Goal: Task Accomplishment & Management: Complete application form

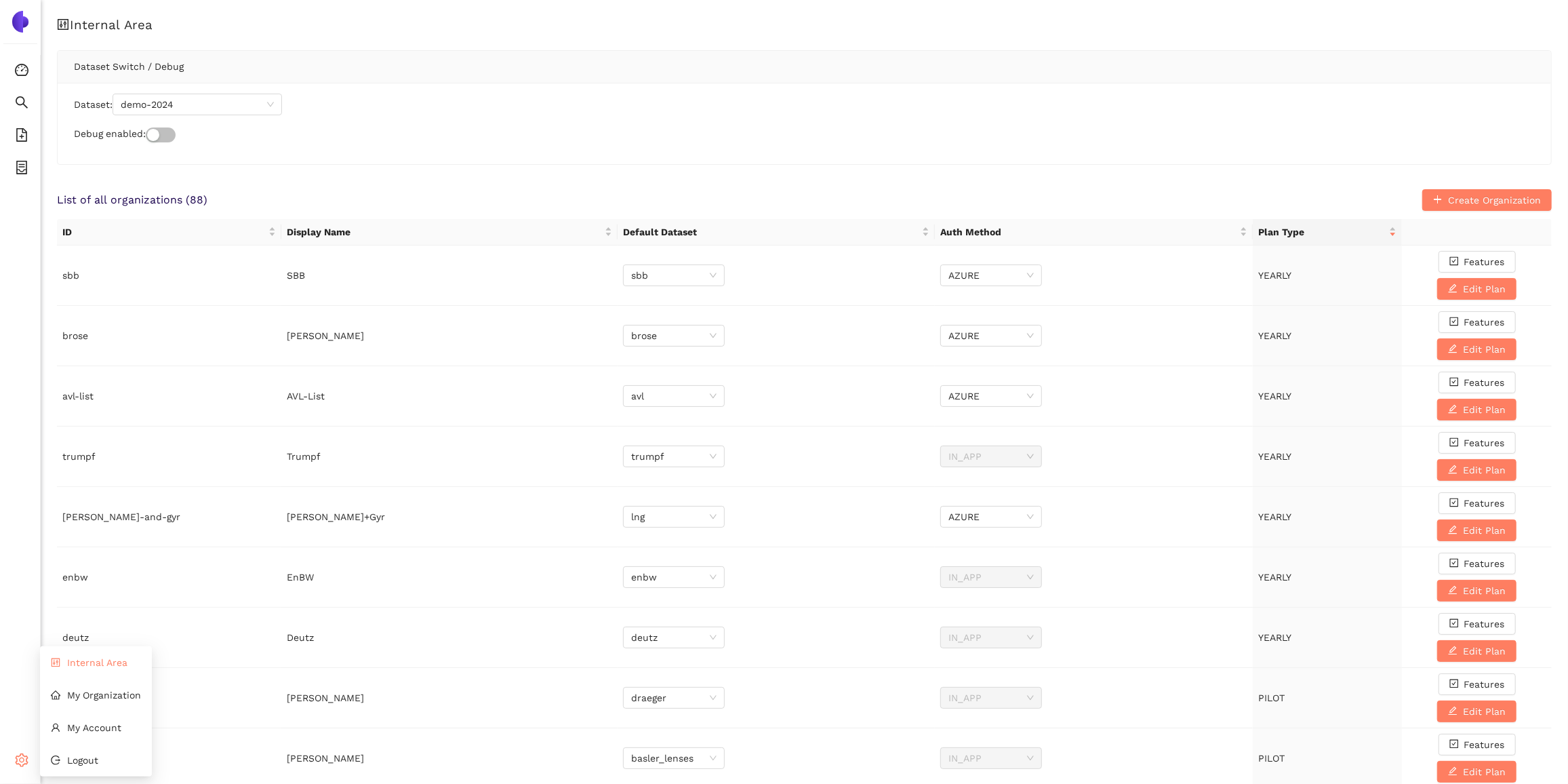
click at [107, 665] on span "Internal Area" at bounding box center [97, 663] width 60 height 11
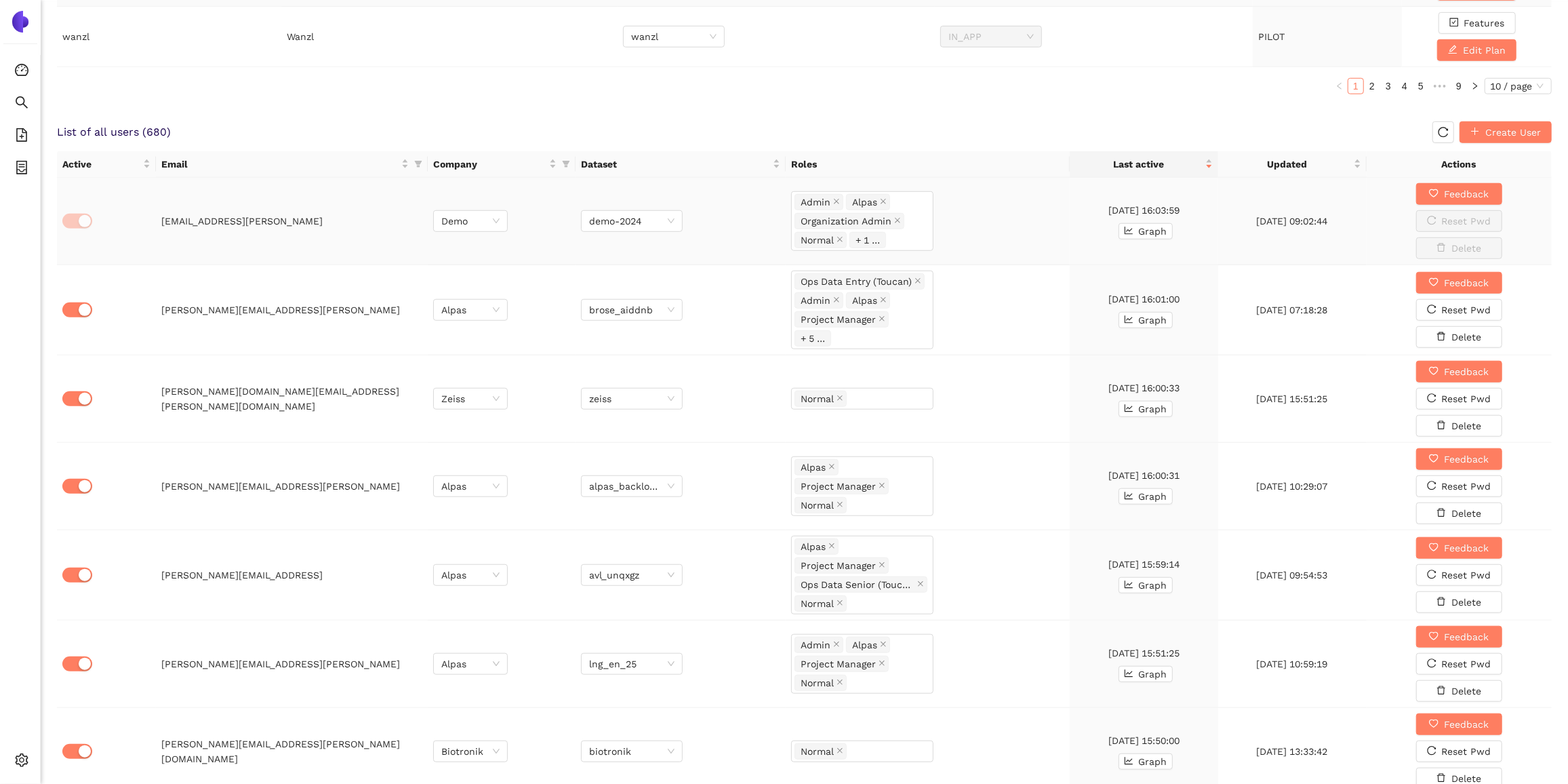
scroll to position [801, 0]
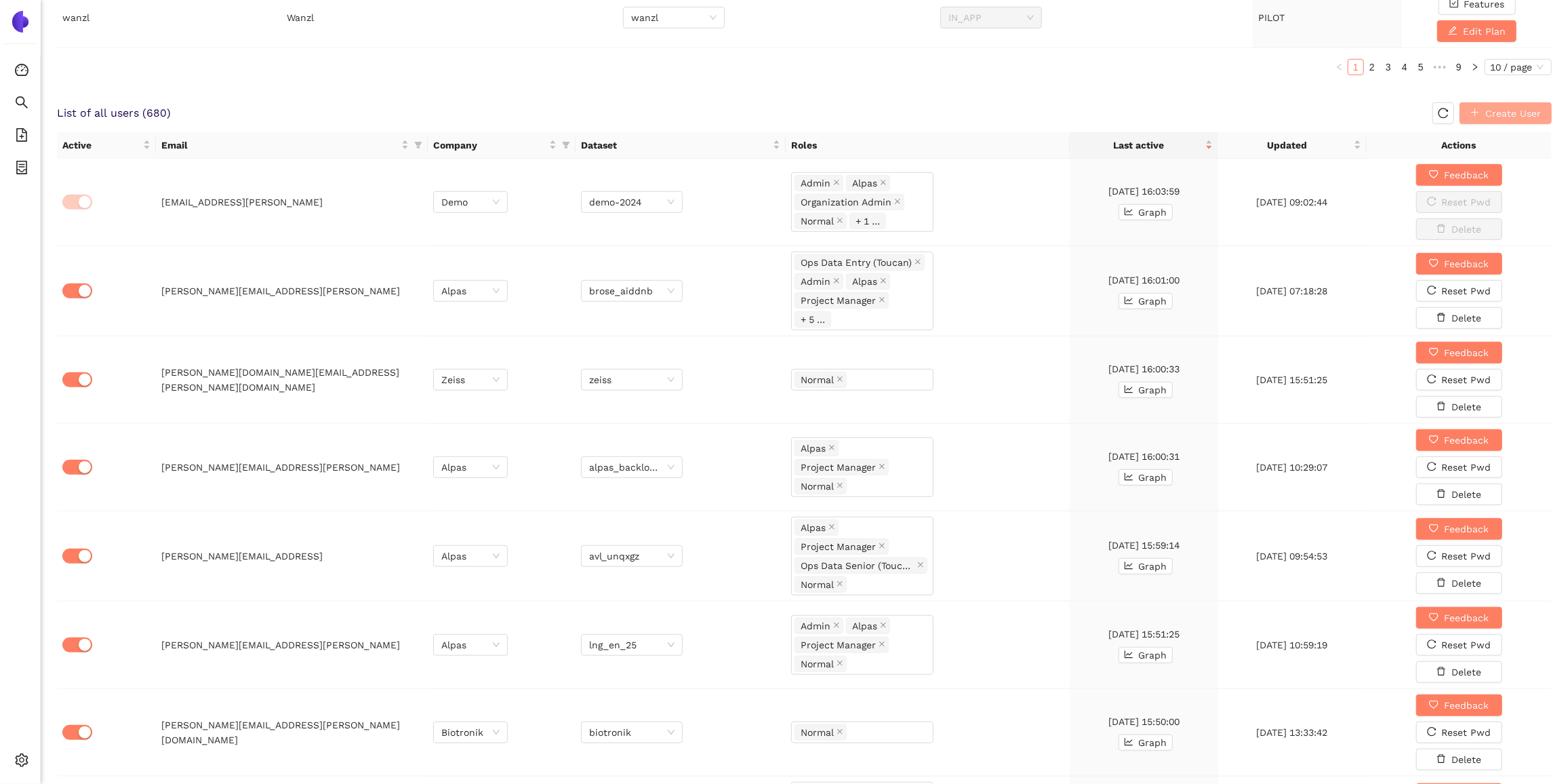
click at [1494, 111] on span "Create User" at bounding box center [1513, 112] width 55 height 15
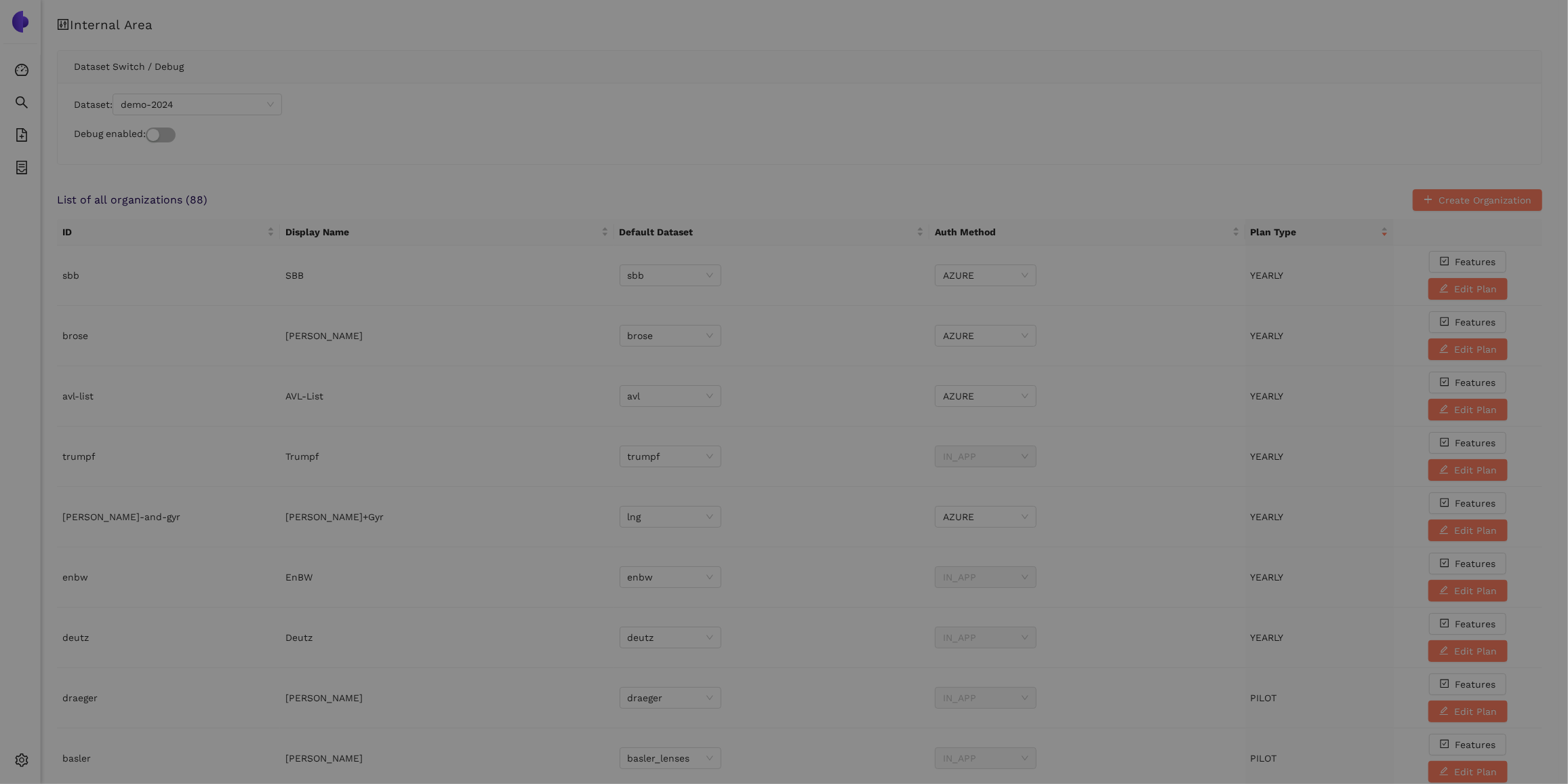
scroll to position [0, 0]
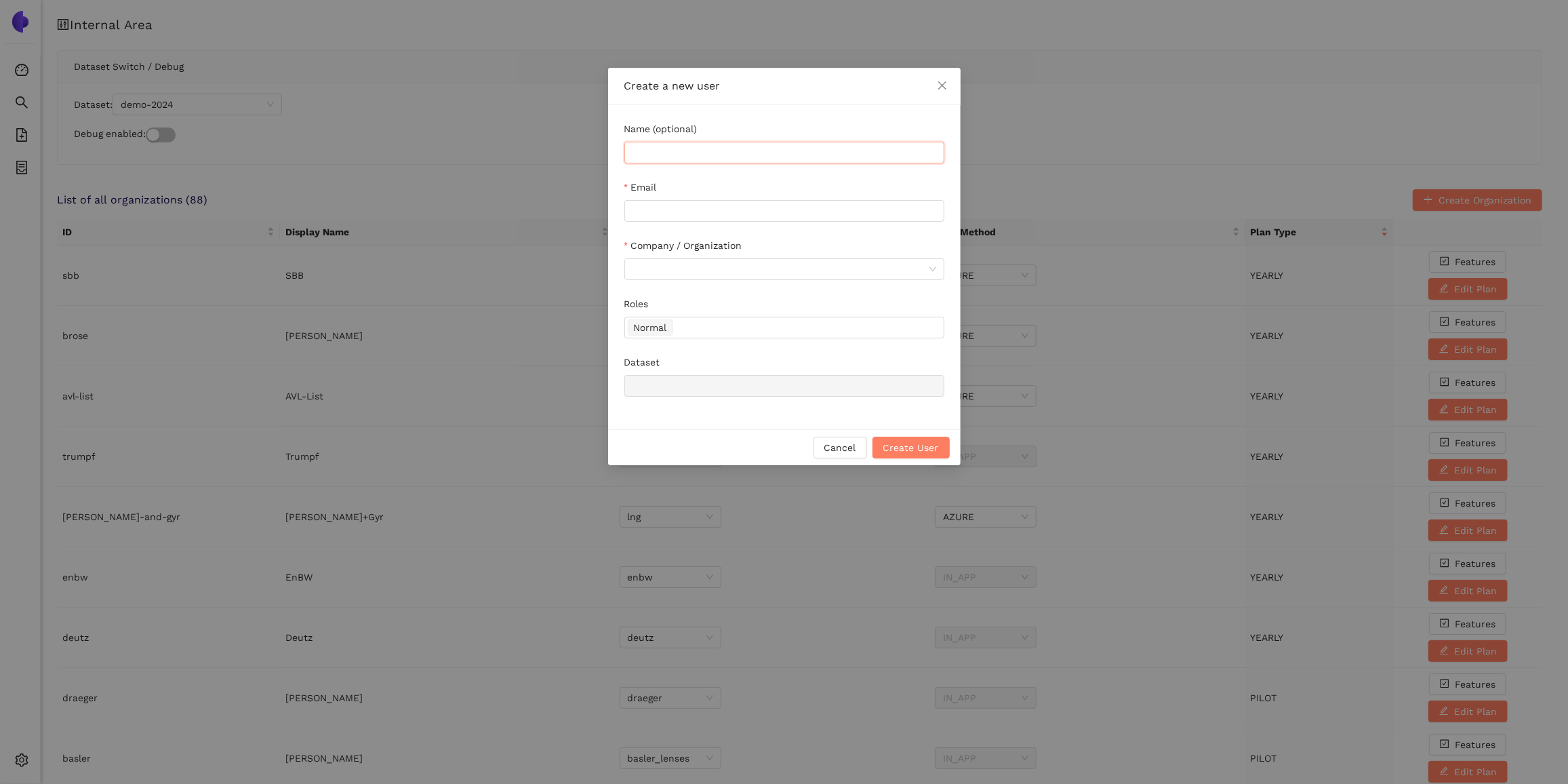
click at [734, 155] on input "Name (optional)" at bounding box center [784, 152] width 320 height 22
click at [720, 215] on input "Email" at bounding box center [784, 211] width 320 height 22
type input "v"
paste input "[PERSON_NAME][EMAIL_ADDRESS][PERSON_NAME][DOMAIN_NAME]"
type input "[PERSON_NAME][EMAIL_ADDRESS][PERSON_NAME][DOMAIN_NAME]"
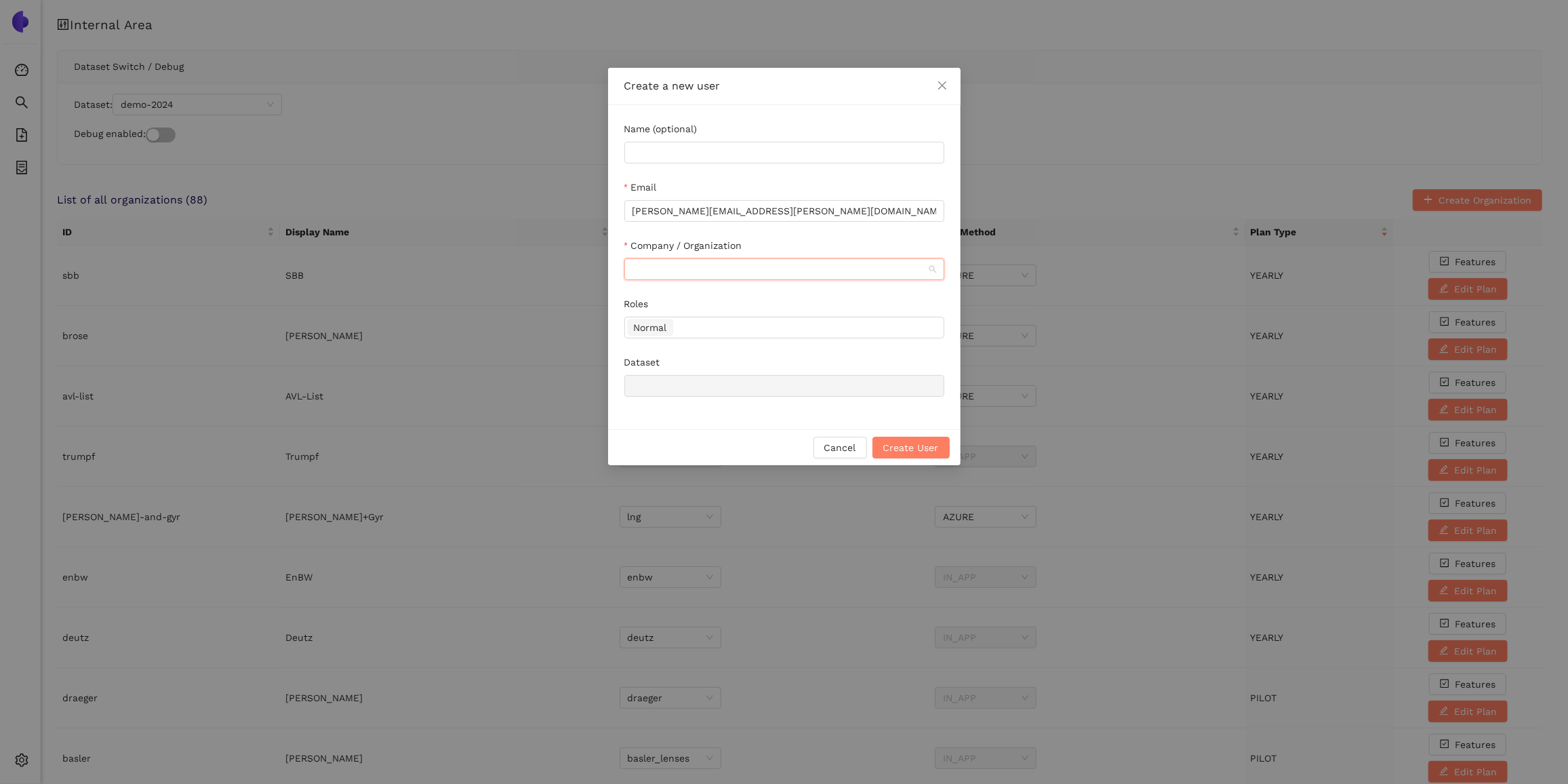
click at [731, 269] on input "Company / Organization" at bounding box center [780, 269] width 294 height 20
type input "demo"
click at [777, 294] on div "Demo" at bounding box center [784, 296] width 304 height 15
type input "demo"
click at [911, 441] on span "Create User" at bounding box center [911, 447] width 55 height 15
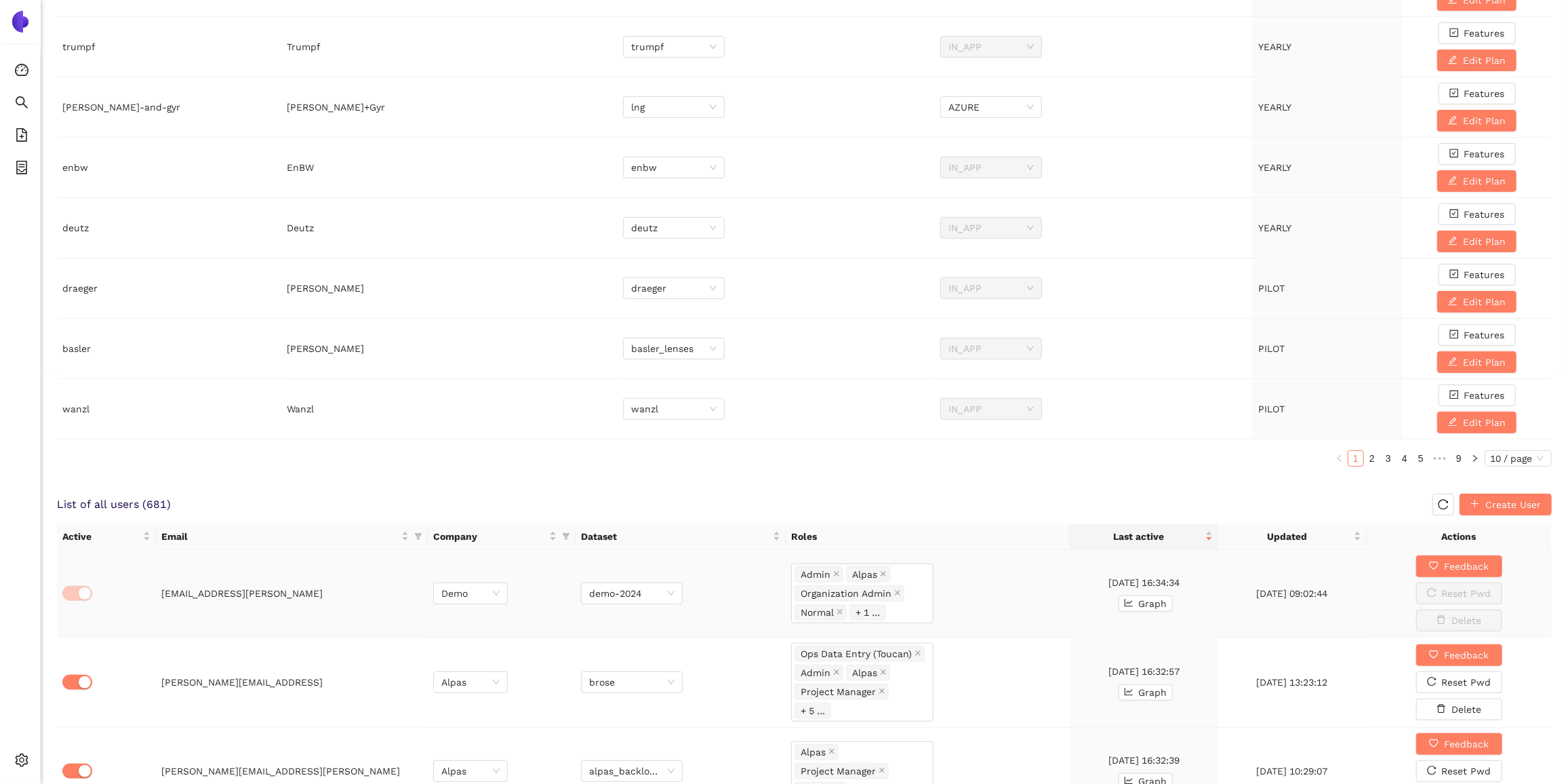
scroll to position [564, 0]
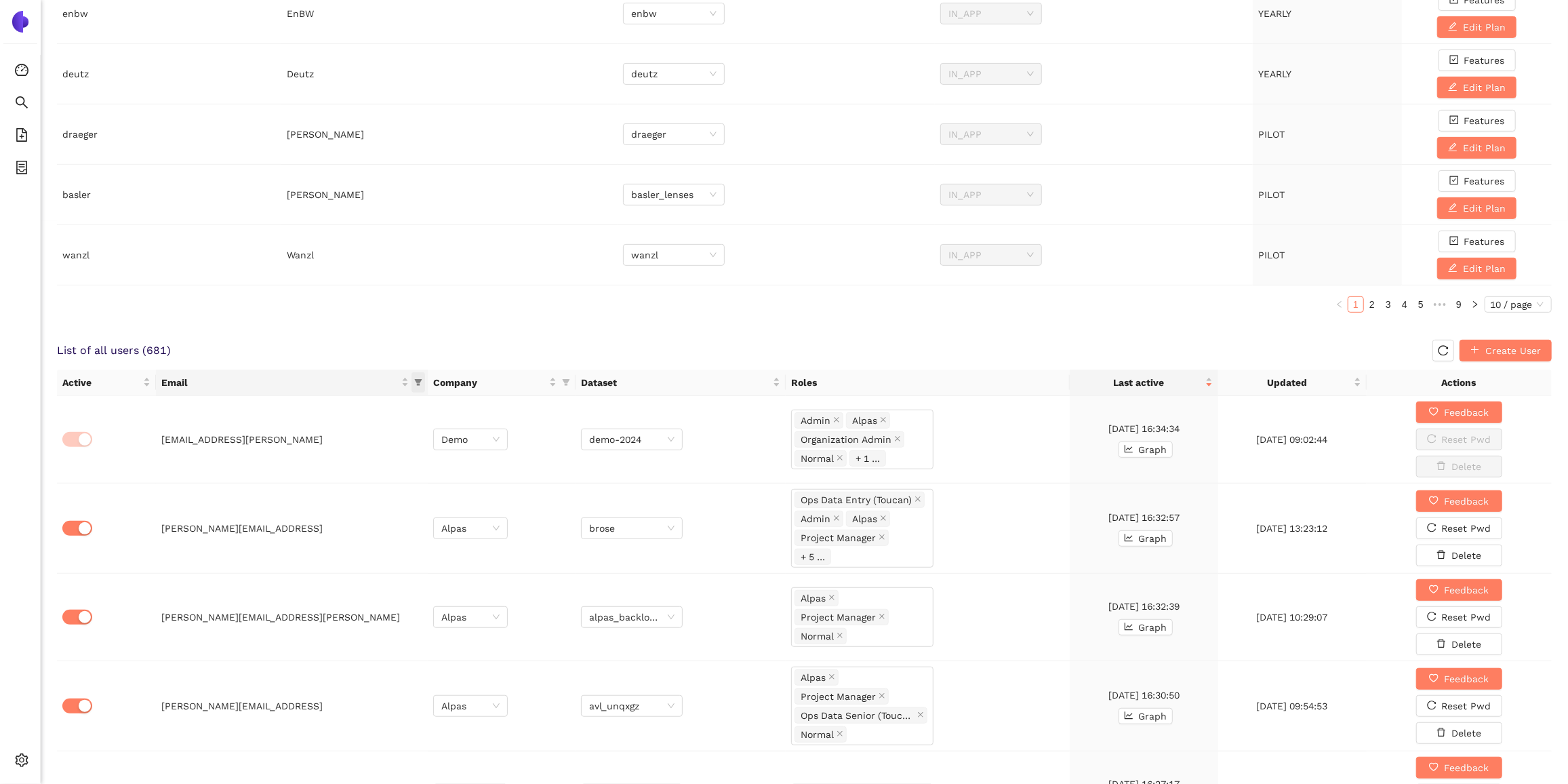
click at [420, 378] on icon "filter" at bounding box center [418, 382] width 8 height 8
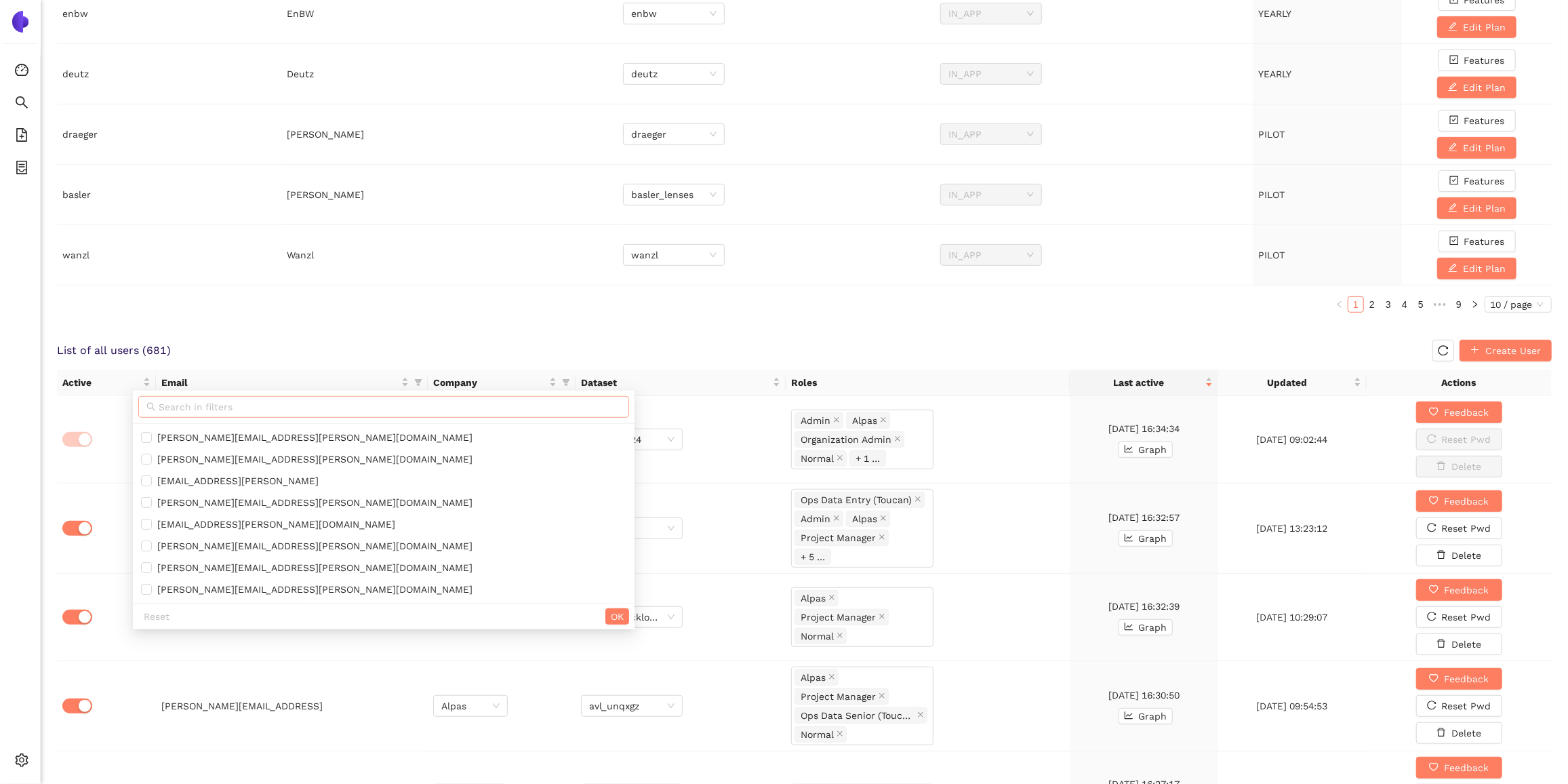
click at [382, 412] on input "text" at bounding box center [389, 407] width 463 height 15
paste input "[PERSON_NAME][EMAIL_ADDRESS][PERSON_NAME][DOMAIN_NAME]"
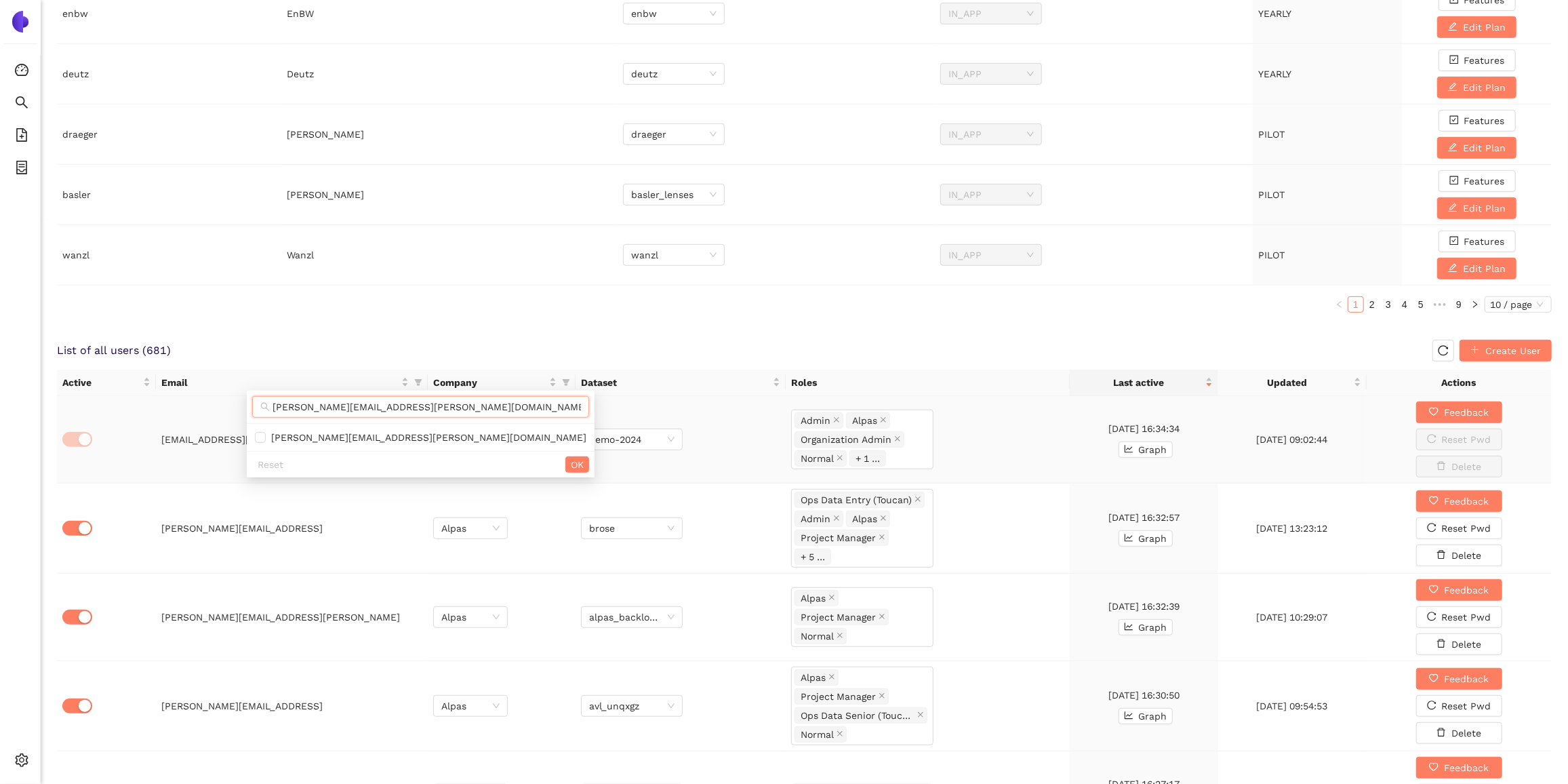
scroll to position [0, 6]
type input "[PERSON_NAME][EMAIL_ADDRESS][PERSON_NAME][DOMAIN_NAME]"
click at [257, 436] on input "checkbox" at bounding box center [260, 437] width 11 height 11
checkbox input "true"
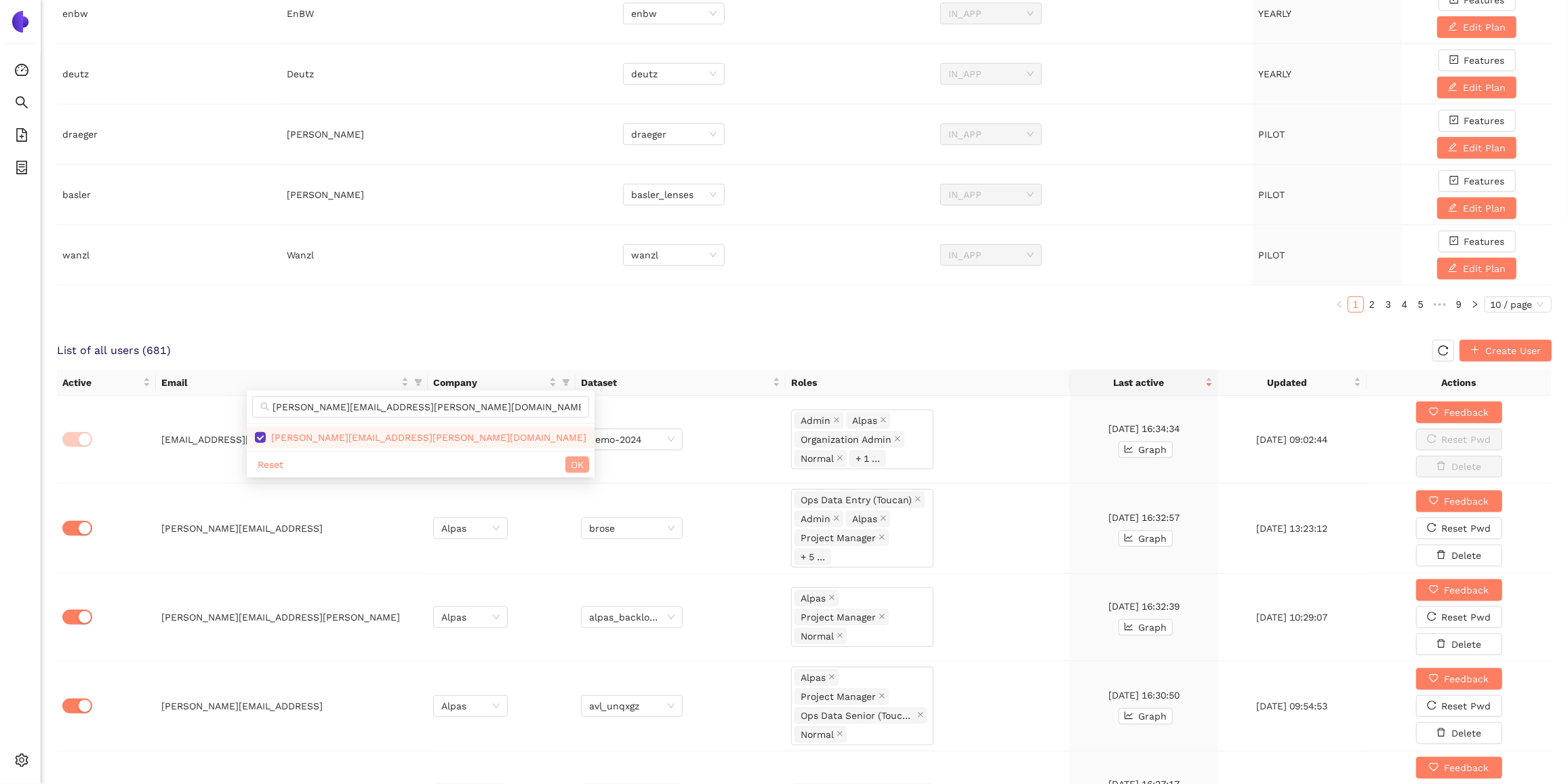
click at [566, 459] on button "OK" at bounding box center [577, 464] width 24 height 16
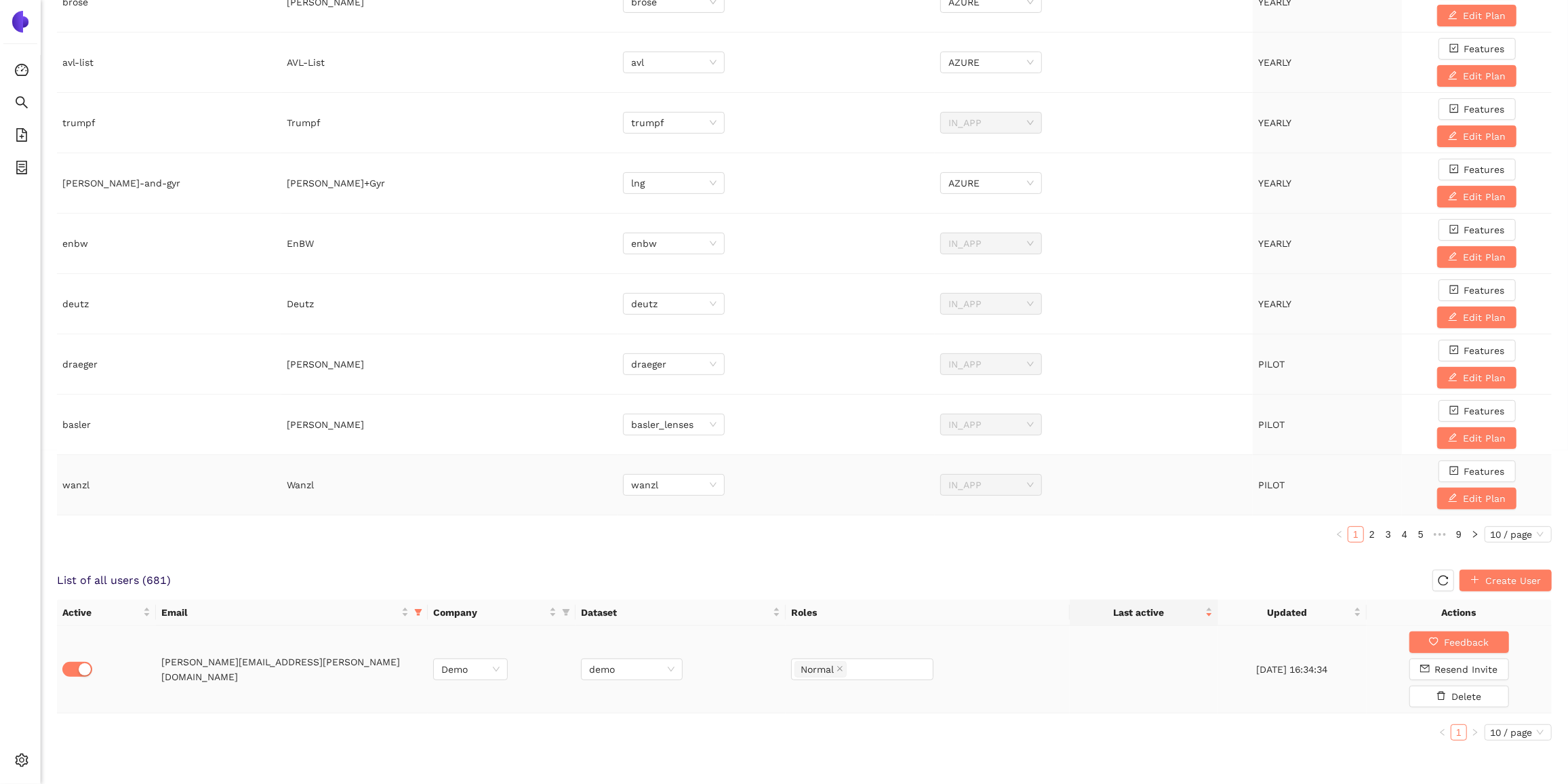
scroll to position [329, 0]
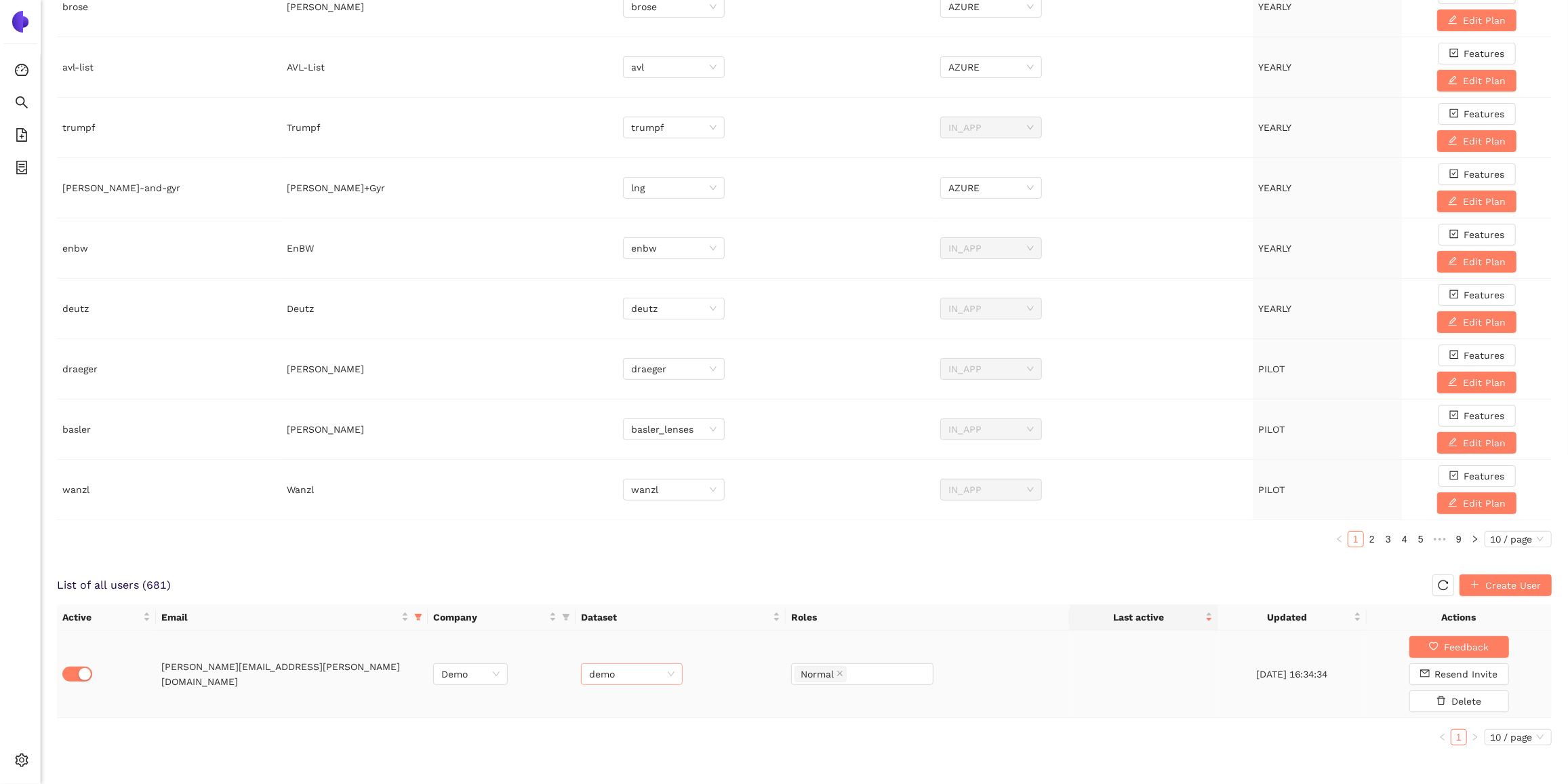
click at [642, 671] on span "demo" at bounding box center [631, 674] width 85 height 20
click at [634, 604] on div "demo-2024" at bounding box center [631, 603] width 85 height 15
click at [777, 729] on ul "1 10 / page" at bounding box center [804, 737] width 1495 height 16
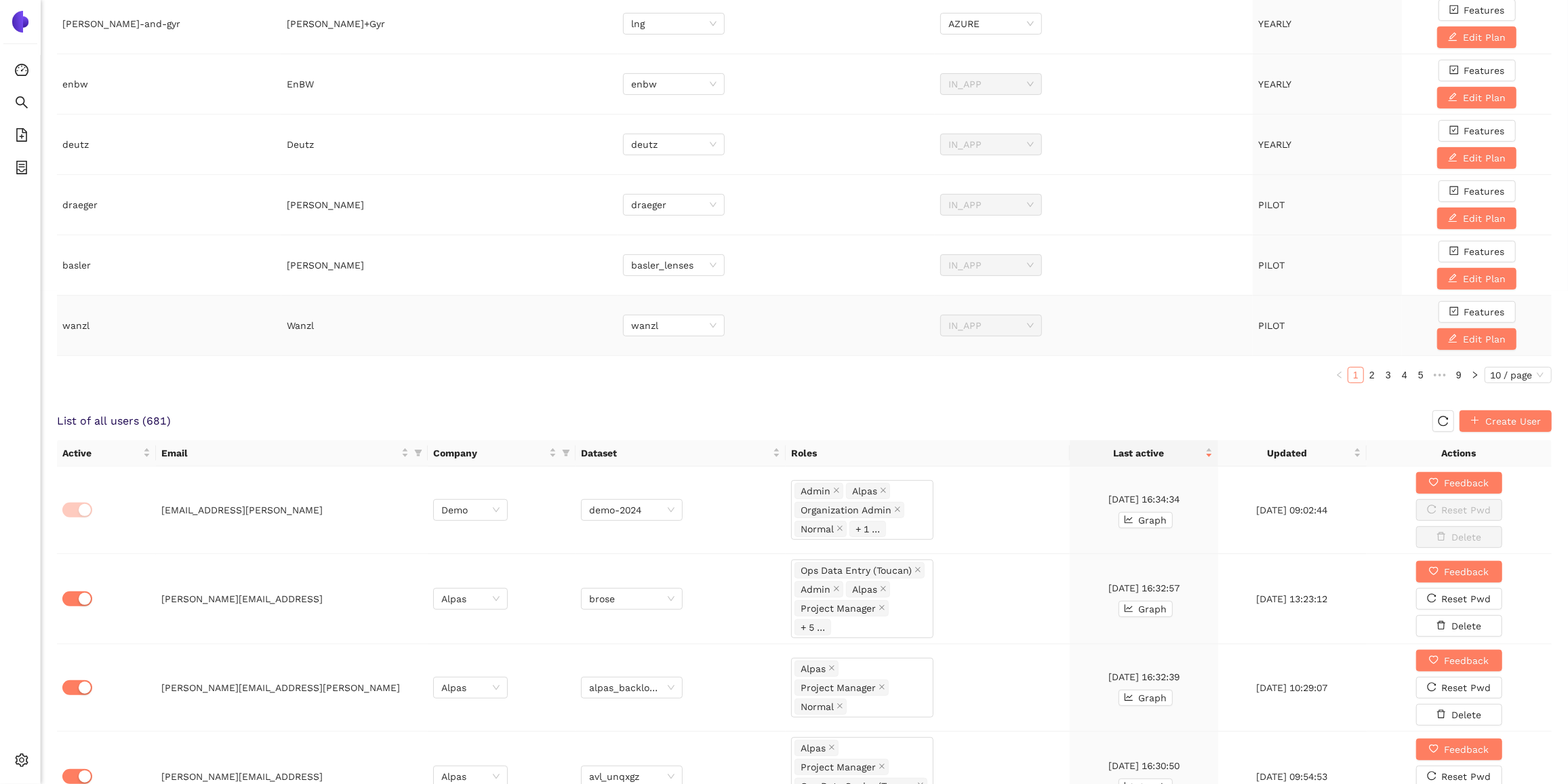
scroll to position [801, 0]
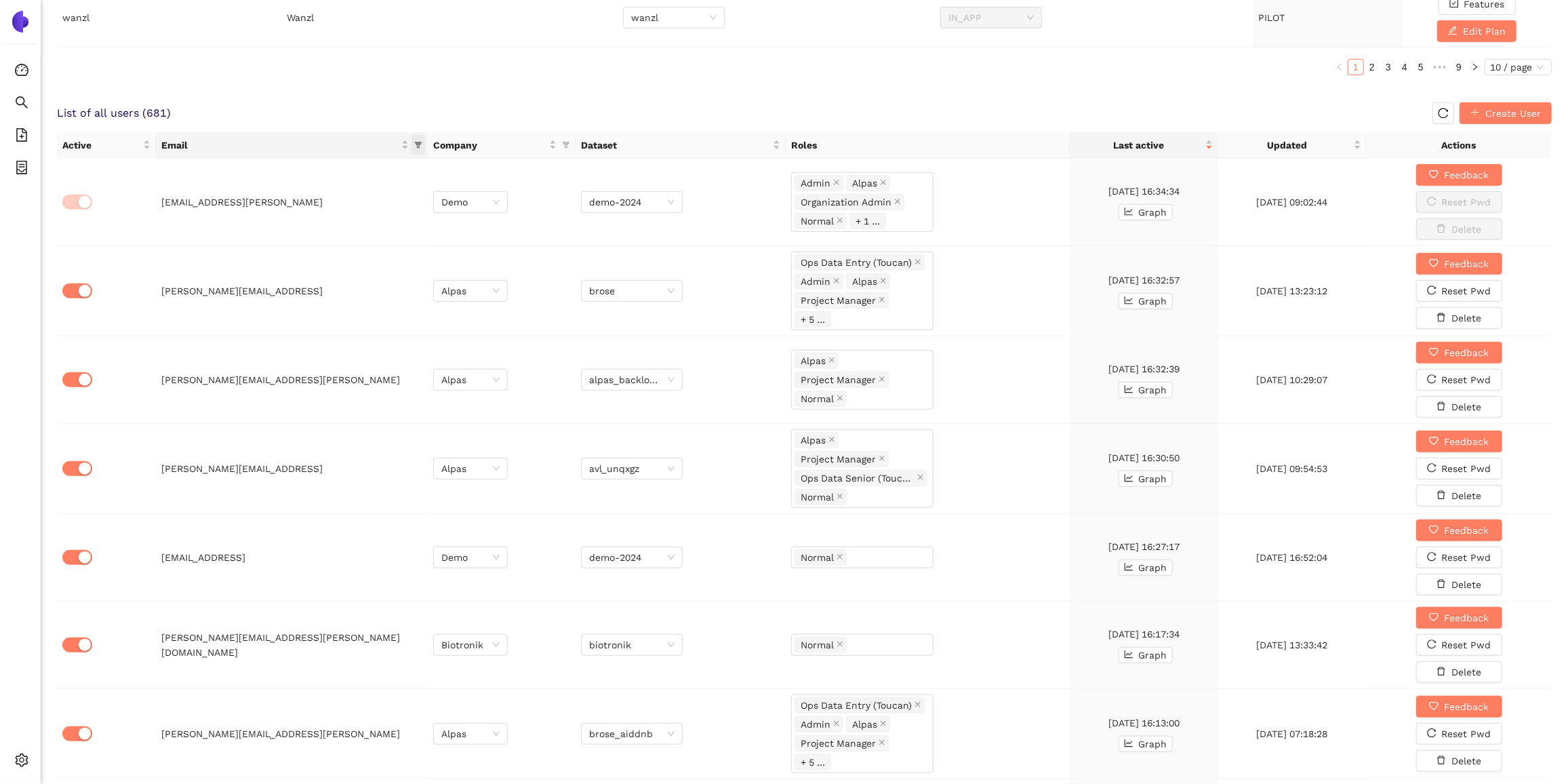
click at [420, 141] on icon "filter" at bounding box center [418, 145] width 8 height 8
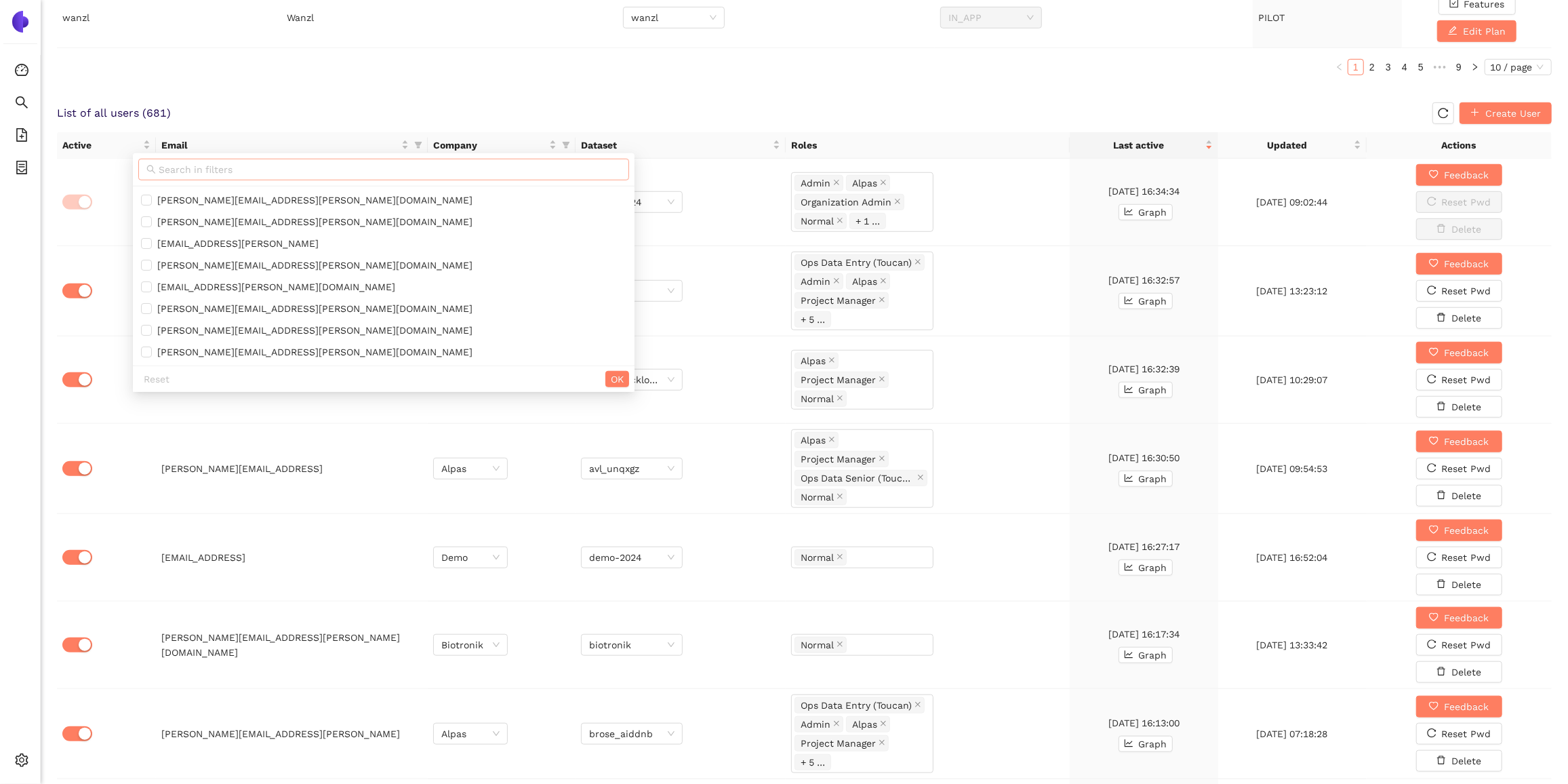
click at [361, 170] on input "text" at bounding box center [389, 169] width 463 height 15
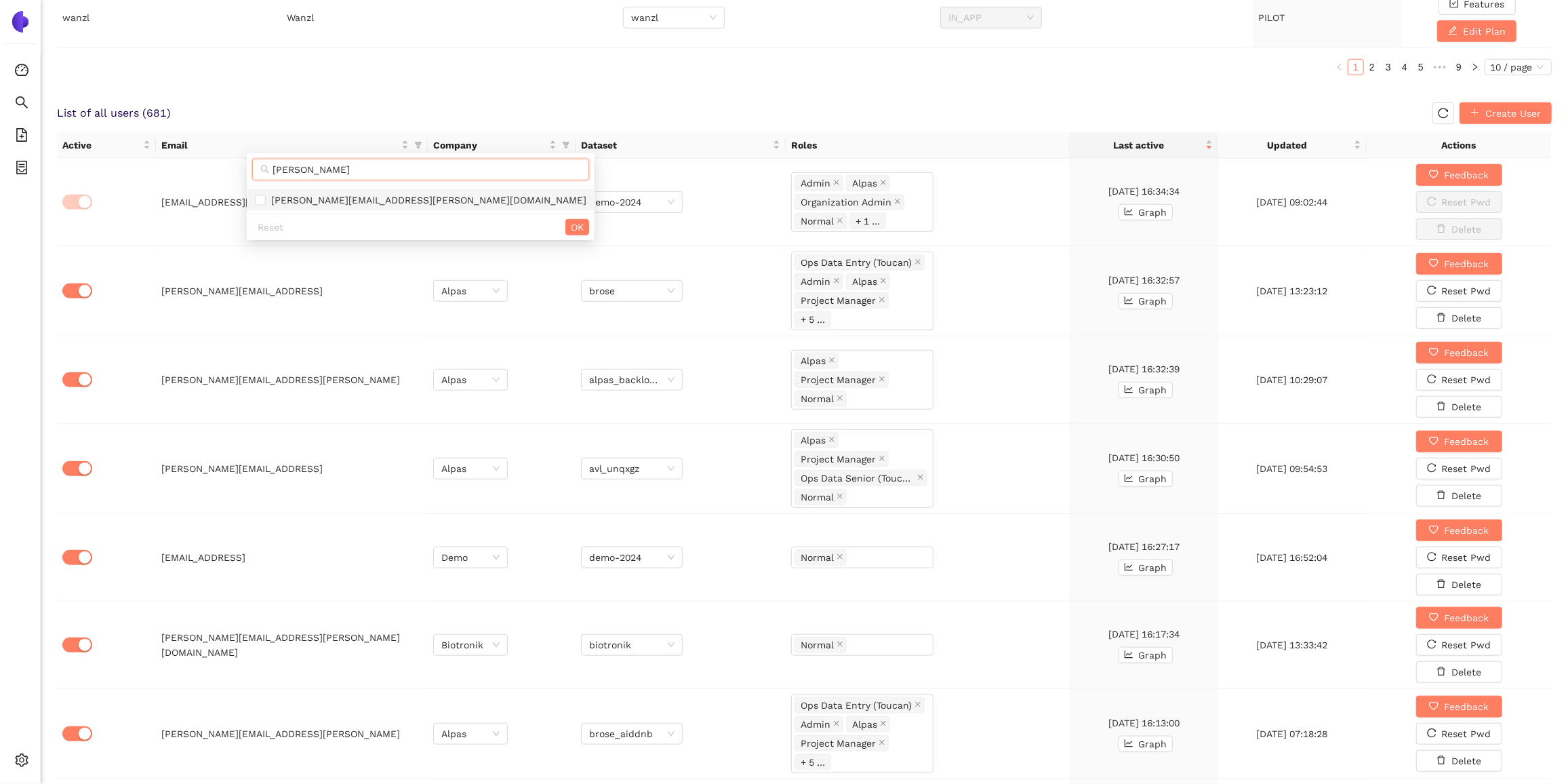
type input "elisa"
click at [350, 196] on span "[PERSON_NAME][EMAIL_ADDRESS][PERSON_NAME][DOMAIN_NAME]" at bounding box center [426, 200] width 321 height 11
checkbox input "true"
click at [571, 226] on span "OK" at bounding box center [577, 226] width 13 height 15
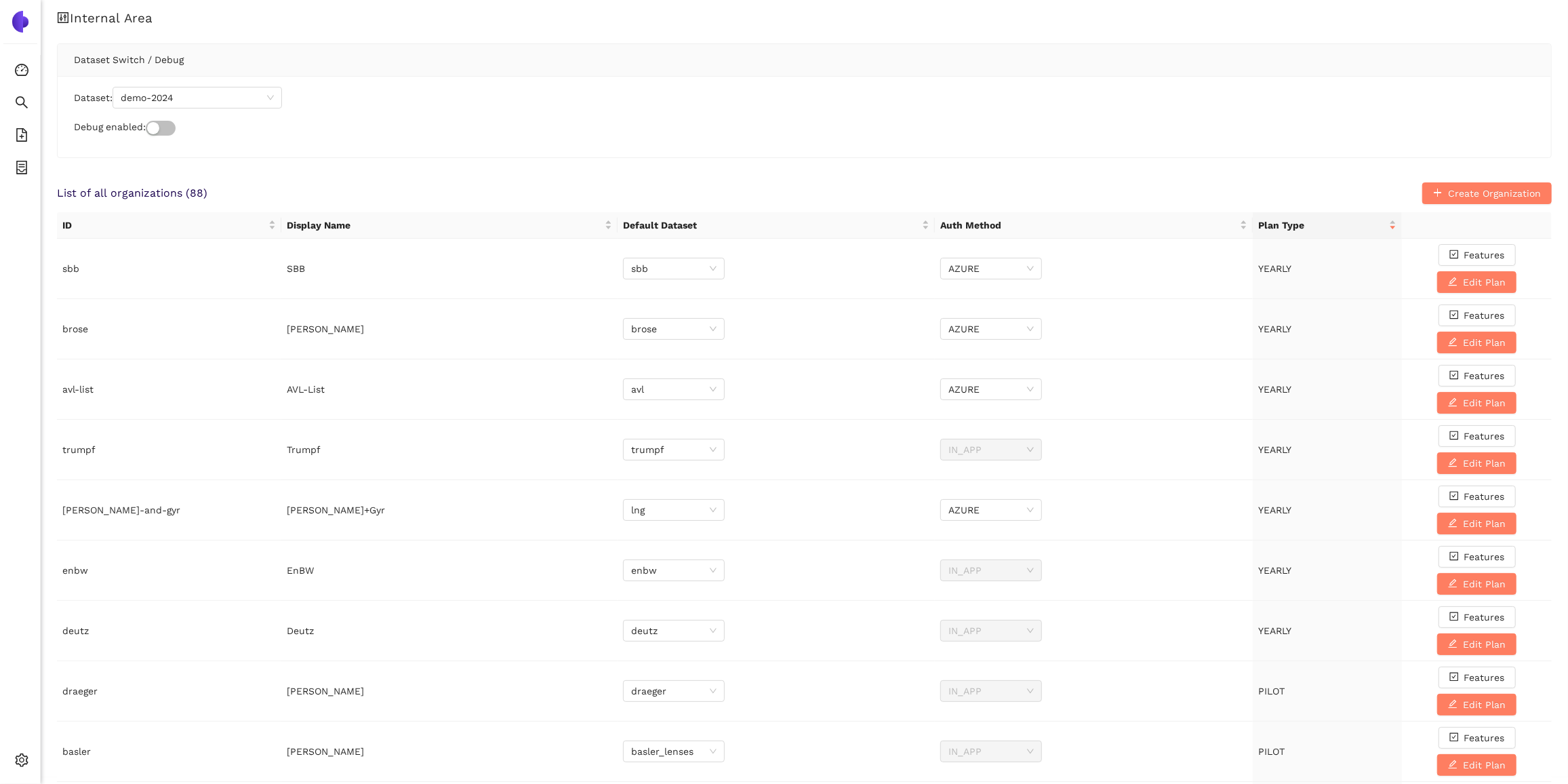
scroll to position [0, 0]
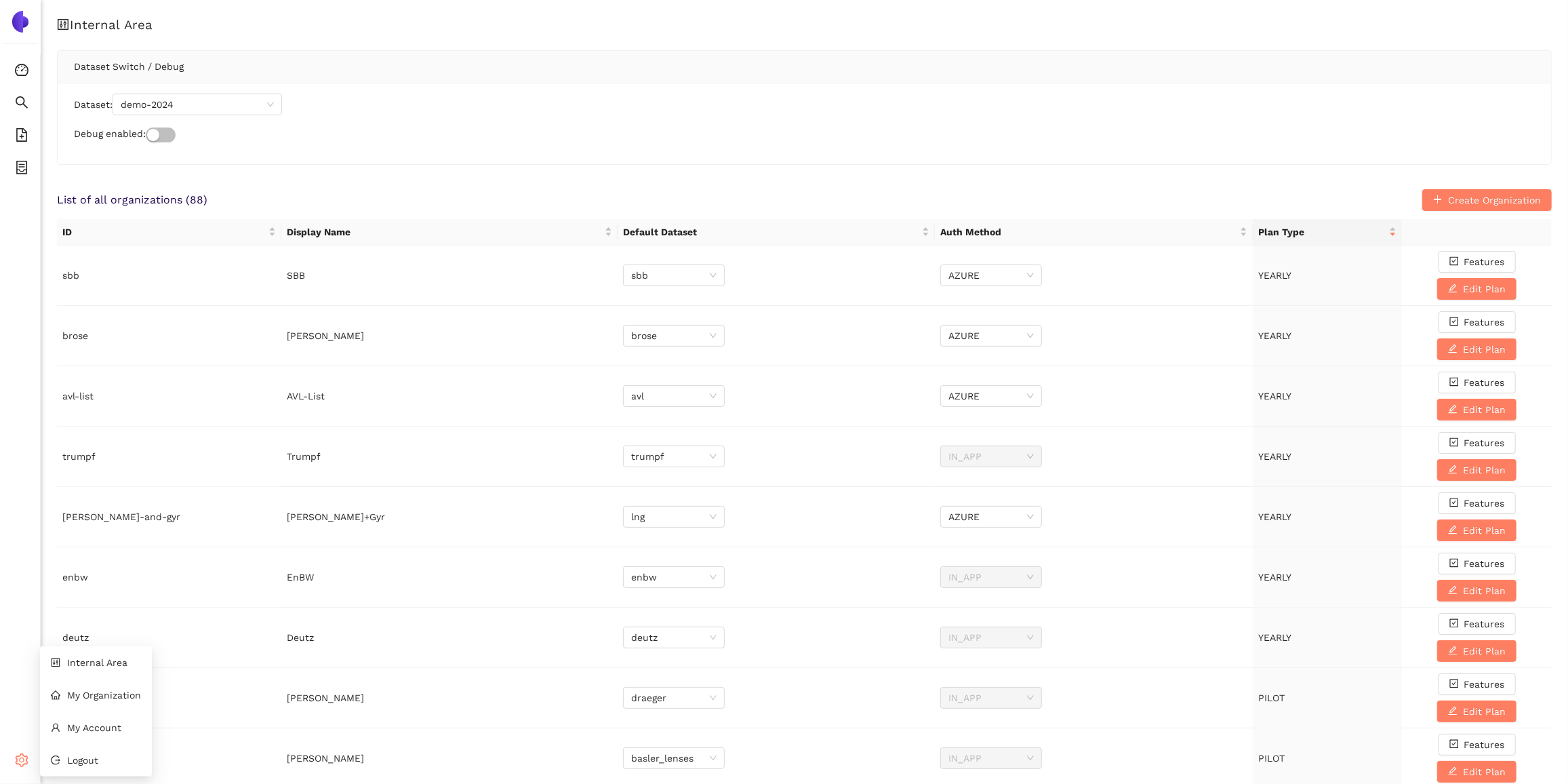
click at [20, 763] on icon "setting" at bounding box center [22, 761] width 14 height 14
